Goal: Find contact information: Find contact information

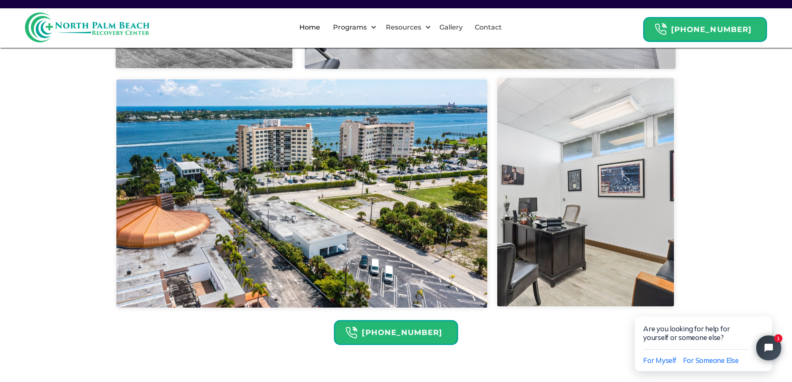
scroll to position [2410, 0]
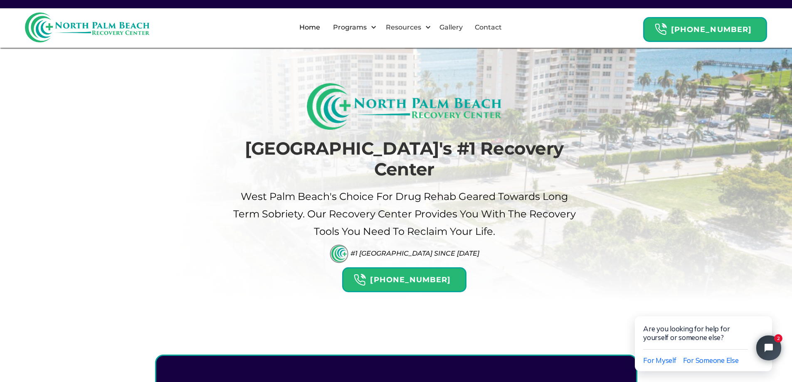
click at [489, 29] on link "Contact" at bounding box center [488, 27] width 37 height 27
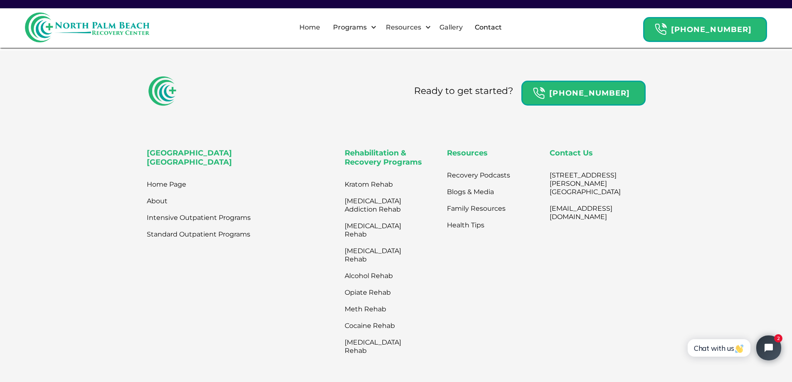
scroll to position [437, 0]
click at [155, 189] on link "Home Page" at bounding box center [166, 185] width 39 height 17
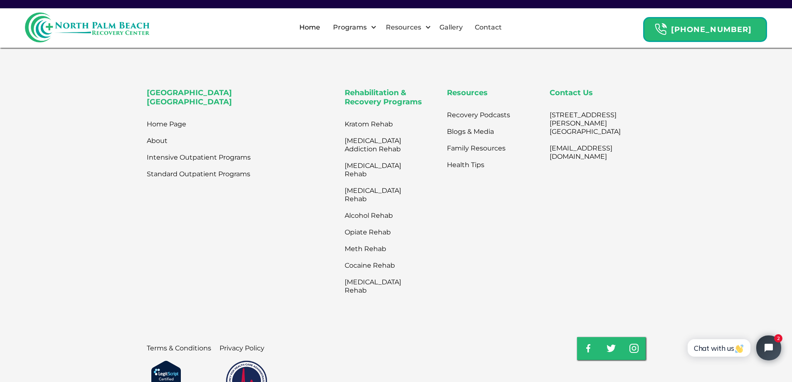
scroll to position [2878, 0]
